Goal: Check status: Check status

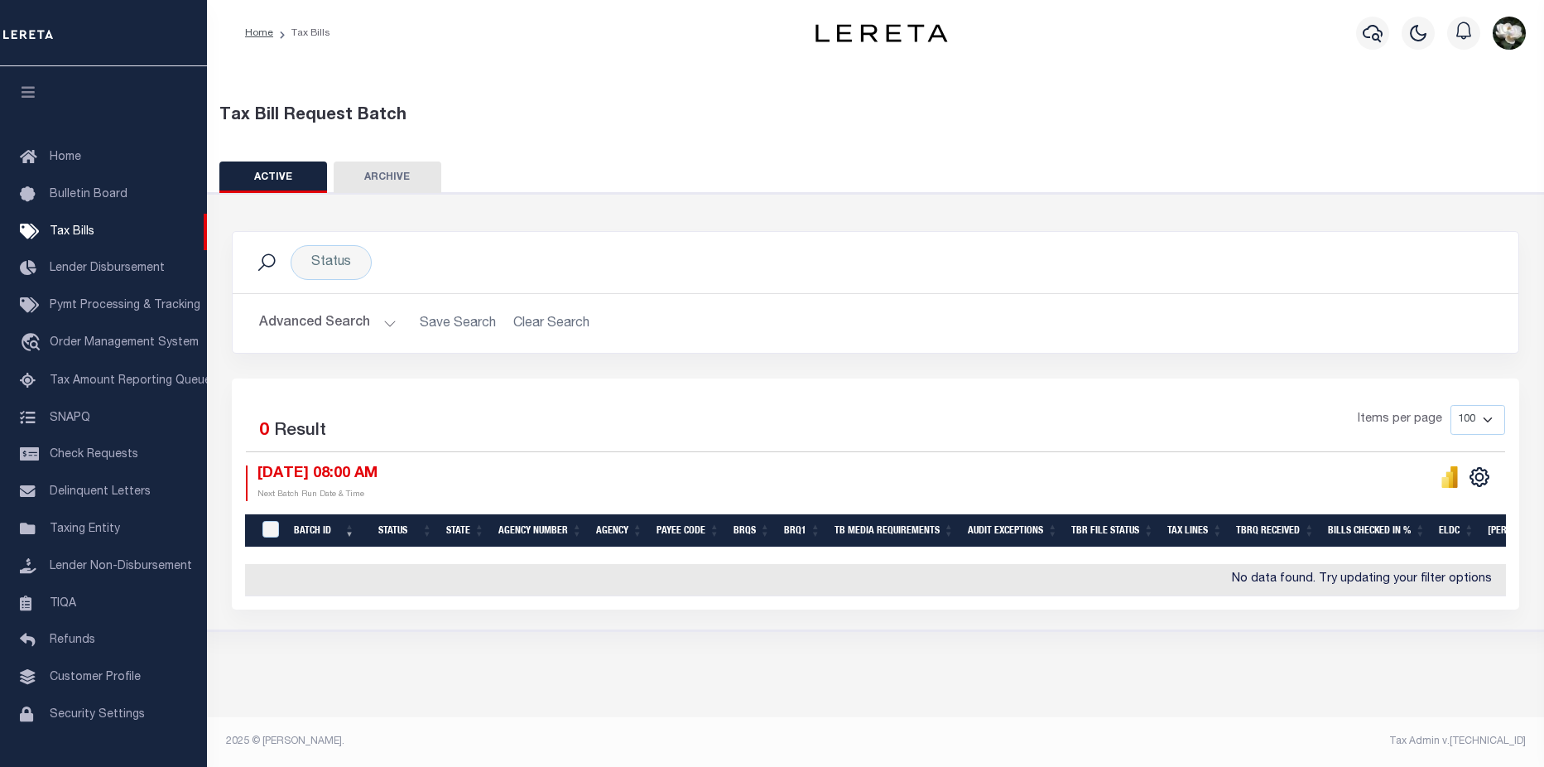
drag, startPoint x: 564, startPoint y: 279, endPoint x: 756, endPoint y: 158, distance: 227.0
click at [595, 258] on div "Status Search" at bounding box center [875, 262] width 1259 height 35
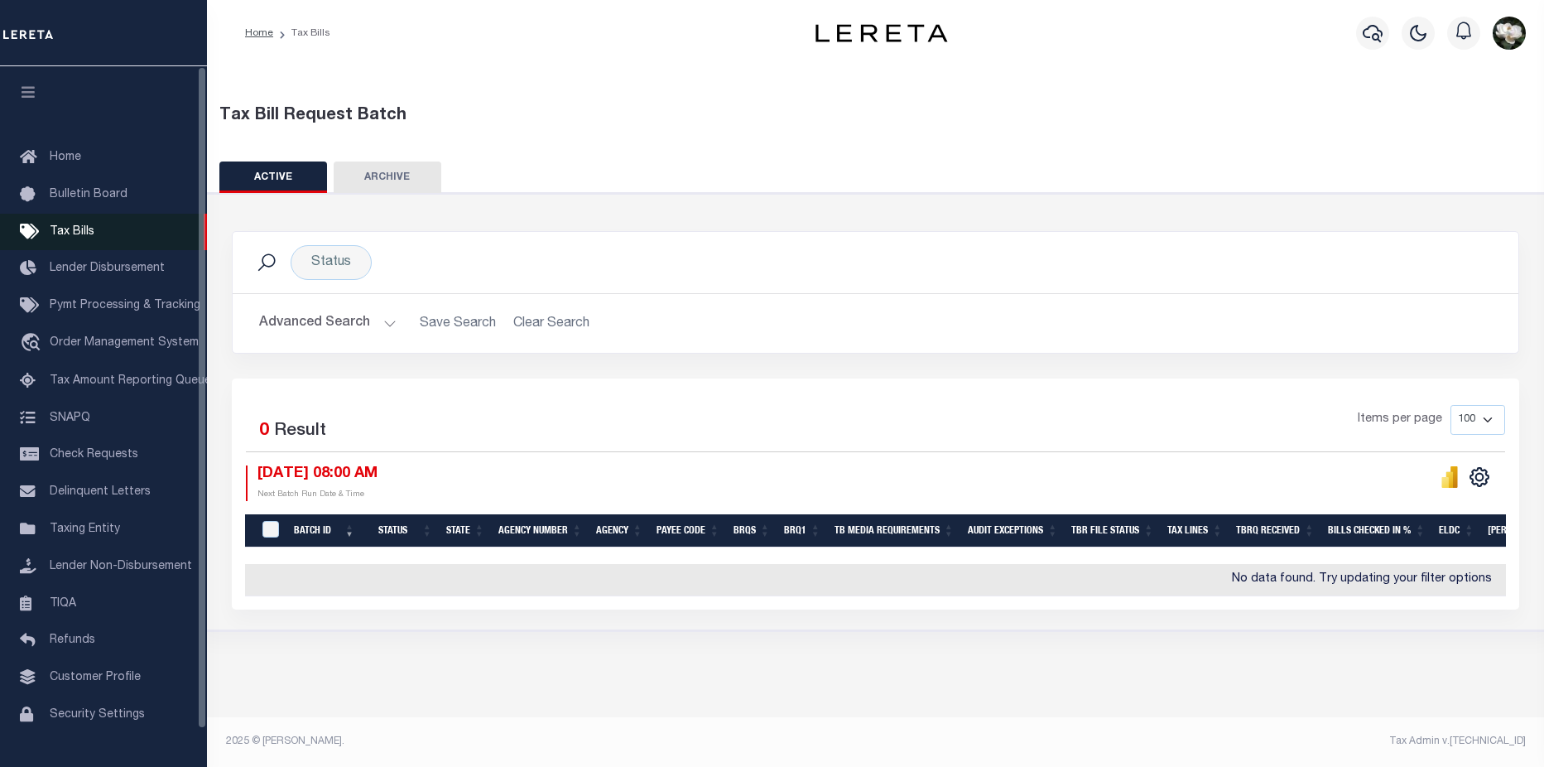
click at [55, 232] on span "Tax Bills" at bounding box center [72, 232] width 45 height 12
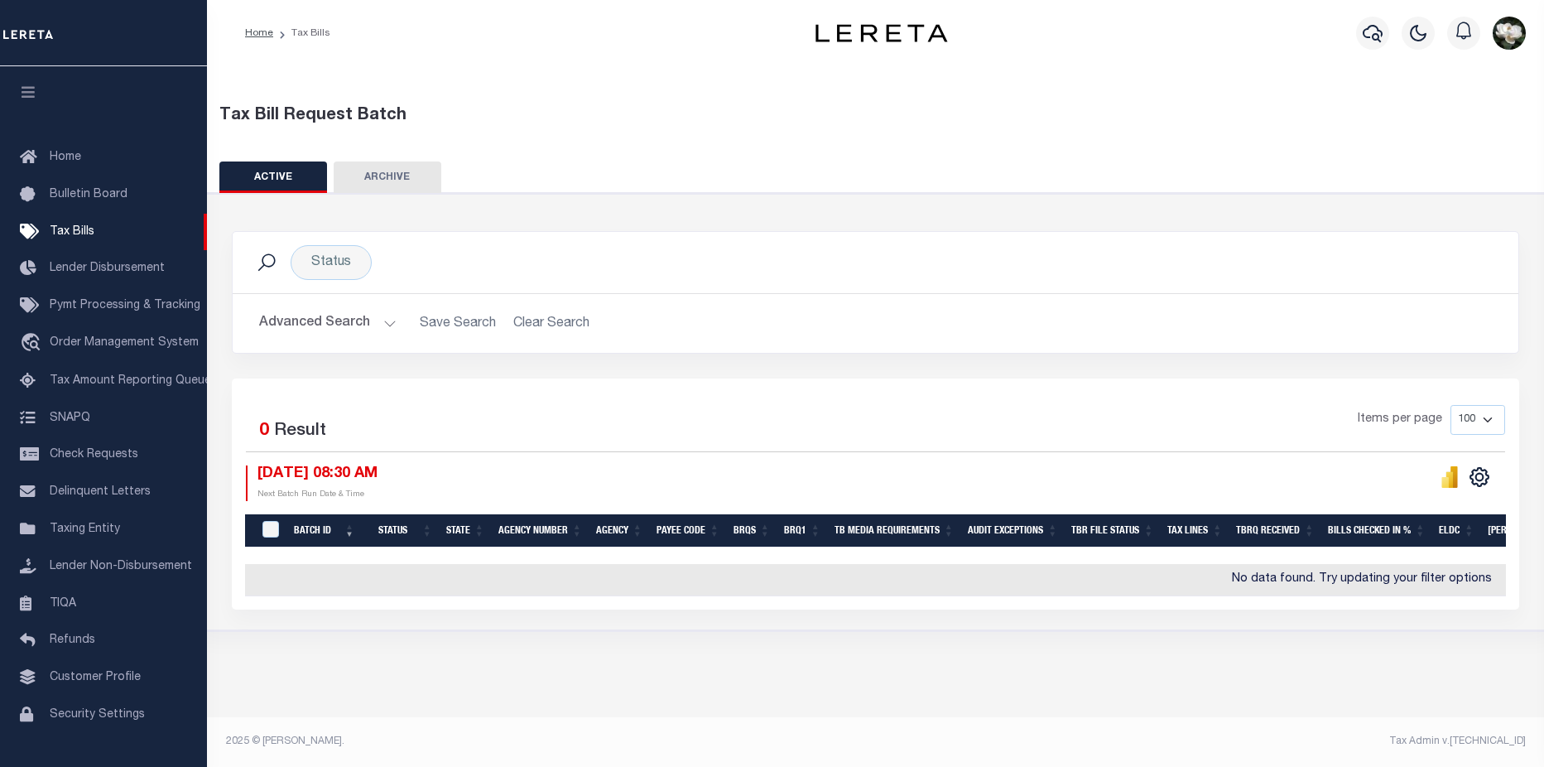
click at [1351, 118] on div "Tax Bill Request Batch" at bounding box center [875, 116] width 1313 height 25
click at [1377, 43] on icon "button" at bounding box center [1373, 33] width 20 height 20
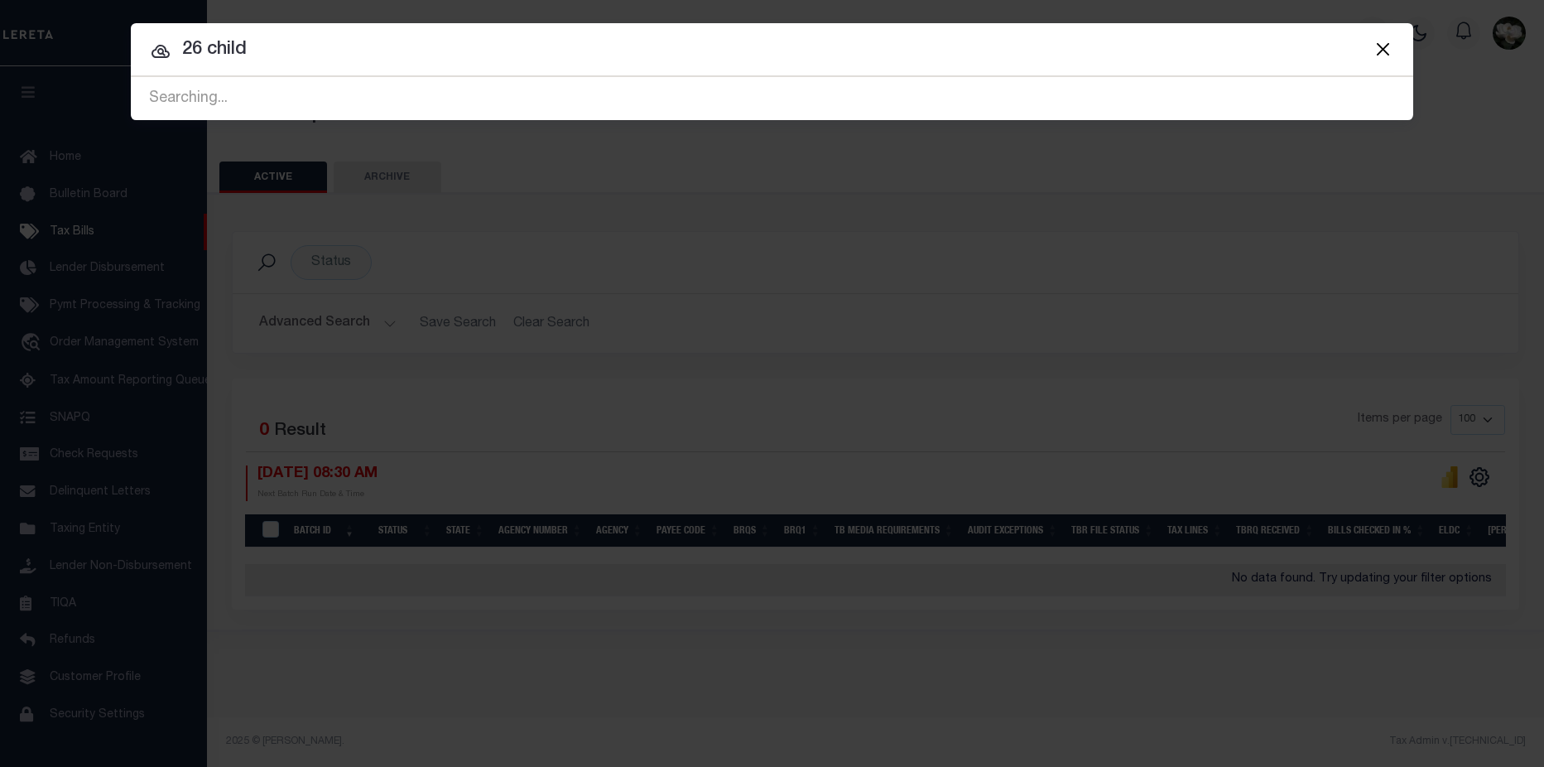
type input "26 child"
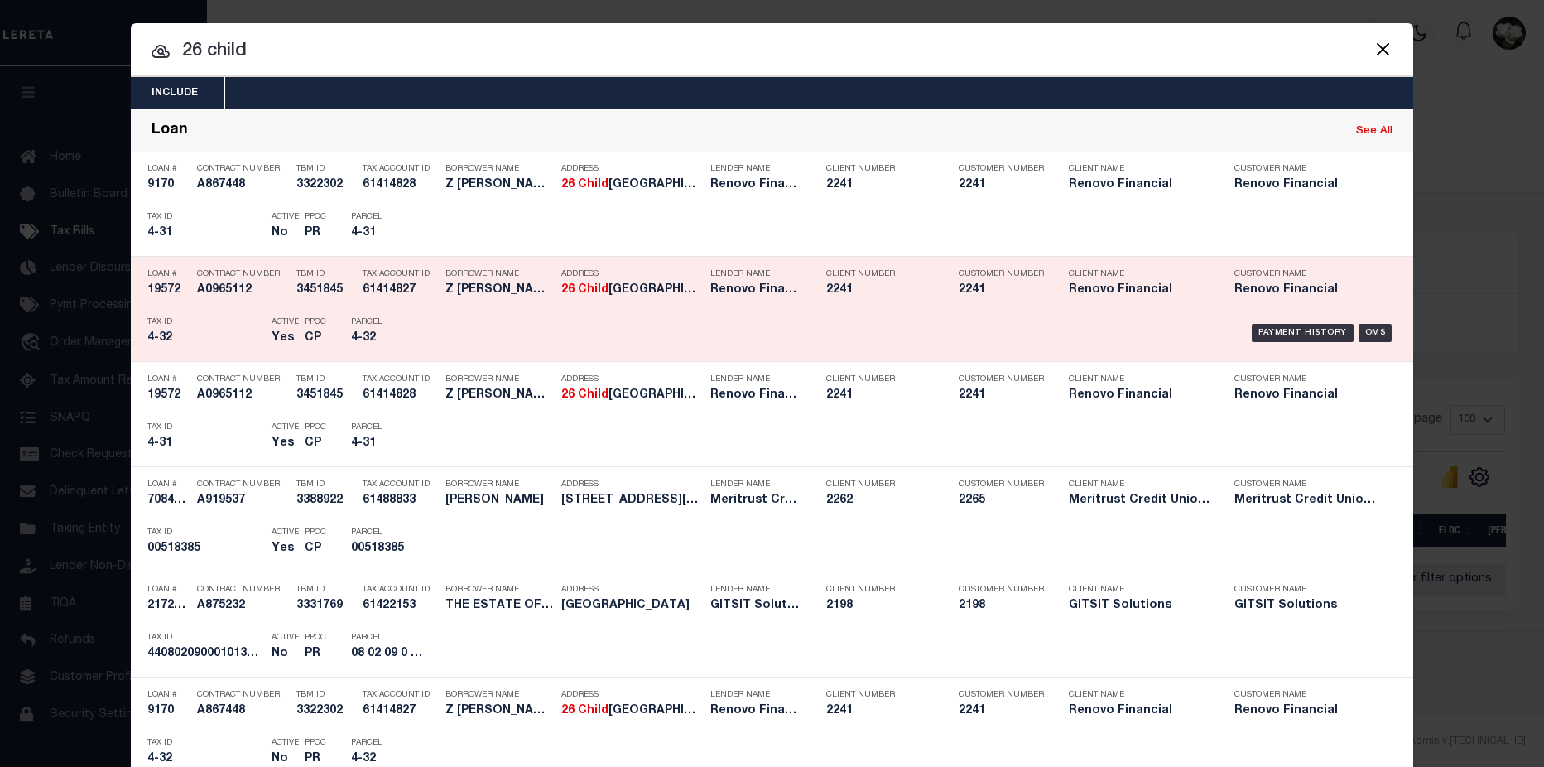
click at [657, 317] on div "Payment History OMS" at bounding box center [923, 333] width 946 height 48
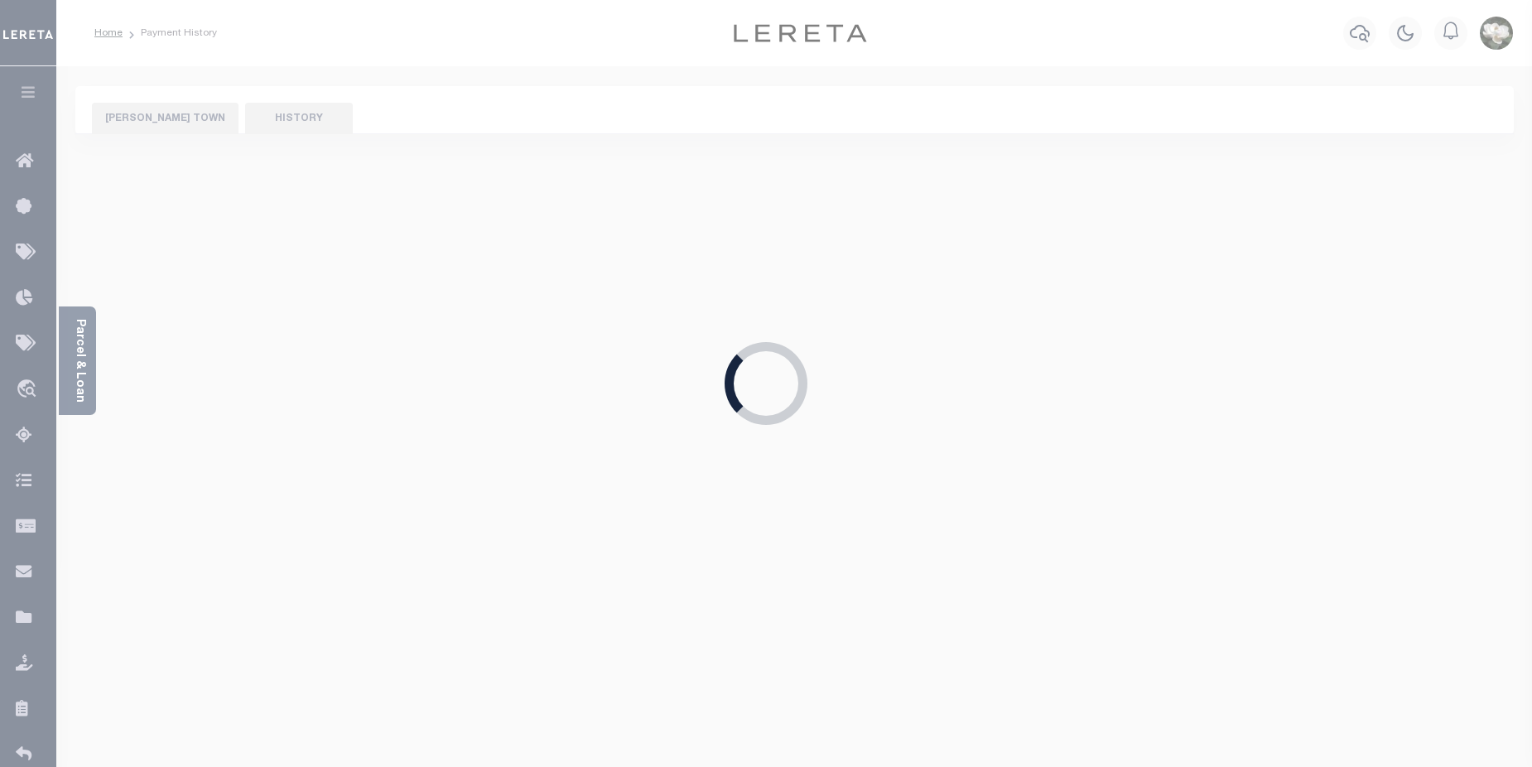
drag, startPoint x: 1168, startPoint y: 465, endPoint x: 1228, endPoint y: 3, distance: 465.2
click at [1168, 462] on div "Loading..." at bounding box center [766, 383] width 1532 height 767
